Goal: Navigation & Orientation: Find specific page/section

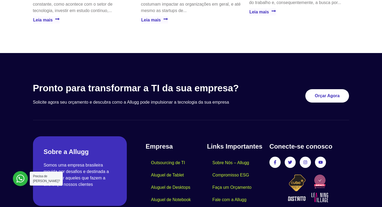
scroll to position [1579, 0]
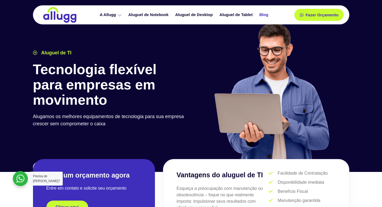
click at [266, 15] on link "Blog" at bounding box center [264, 14] width 16 height 9
